Goal: Navigation & Orientation: Find specific page/section

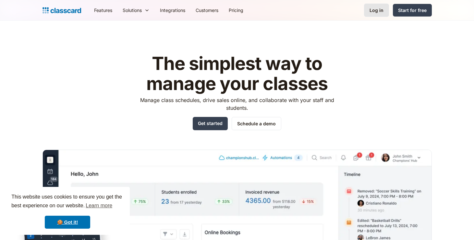
click at [377, 7] on div "Log in" at bounding box center [376, 10] width 14 height 7
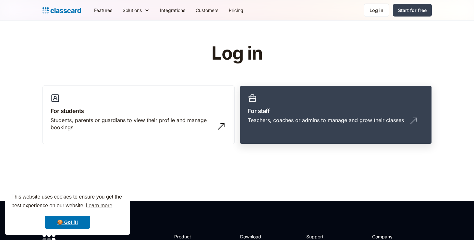
click at [293, 113] on h3 "For staff" at bounding box center [336, 111] width 176 height 9
